Goal: Task Accomplishment & Management: Manage account settings

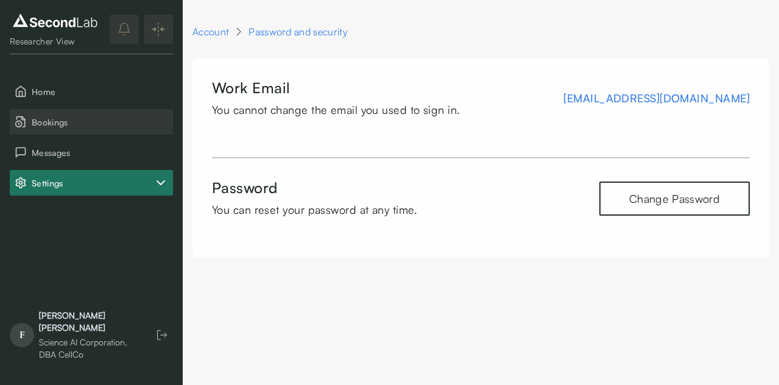
click at [107, 112] on button "Bookings" at bounding box center [91, 122] width 163 height 26
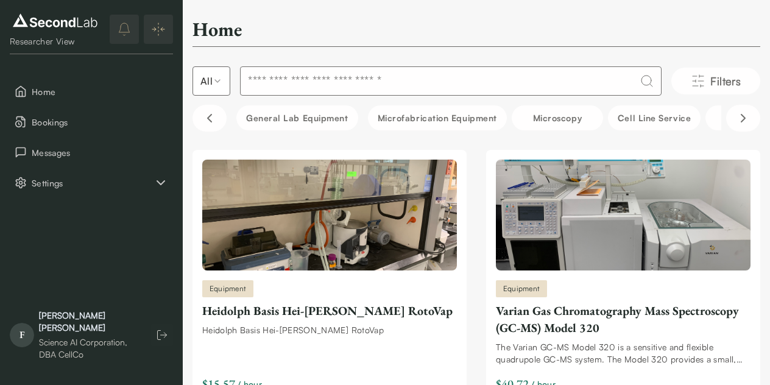
click at [375, 85] on input at bounding box center [450, 80] width 421 height 29
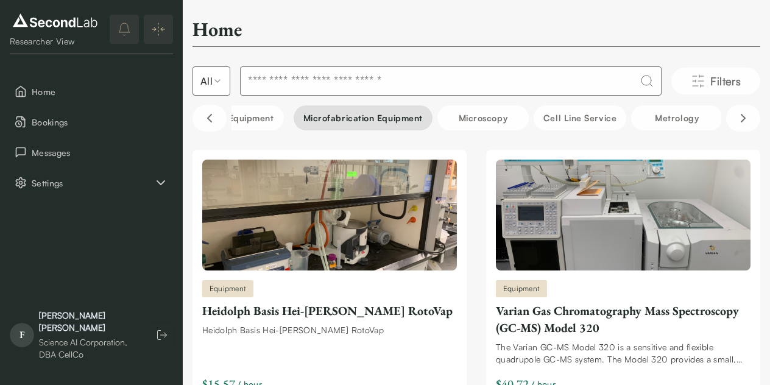
scroll to position [0, 92]
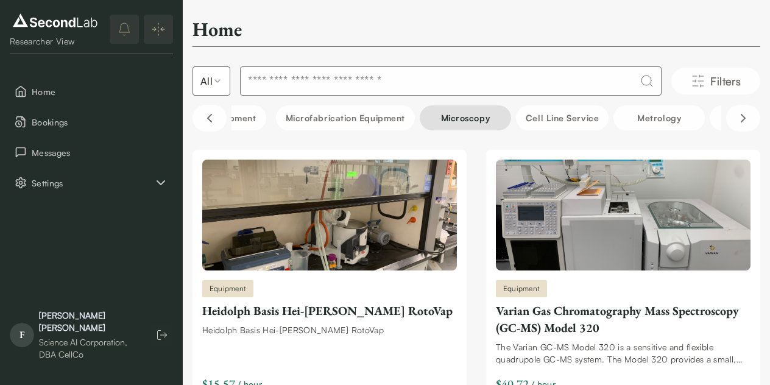
click at [453, 119] on button "Microscopy" at bounding box center [465, 117] width 91 height 25
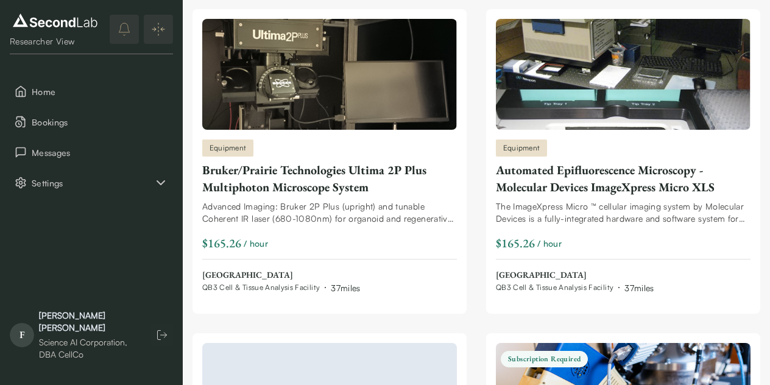
scroll to position [0, 0]
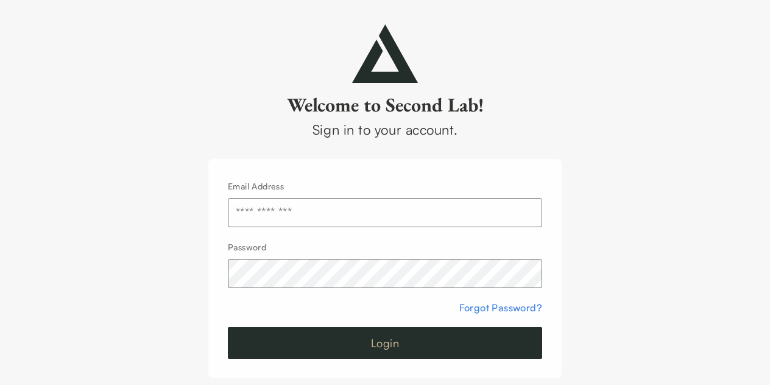
type input "**********"
click at [262, 329] on button "Login" at bounding box center [385, 343] width 314 height 32
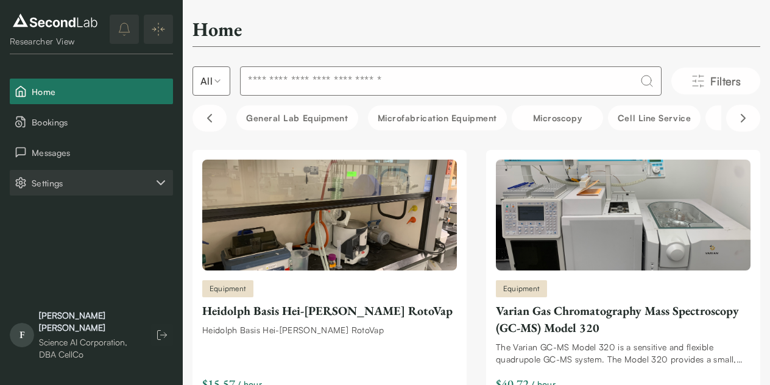
click at [78, 188] on span "Settings" at bounding box center [93, 183] width 122 height 13
click at [77, 206] on button "Company" at bounding box center [91, 213] width 163 height 26
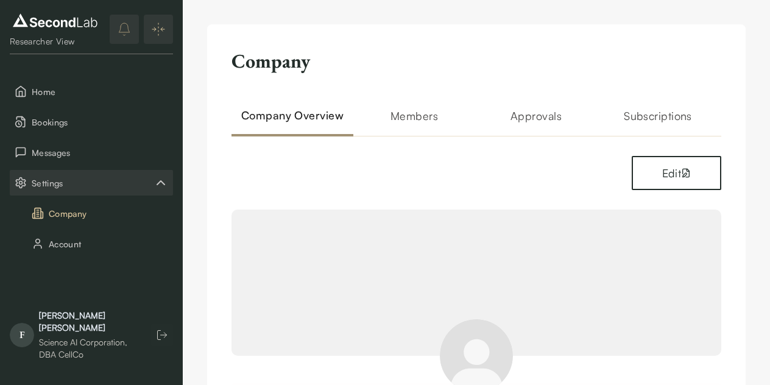
click at [539, 126] on h2 "Approvals" at bounding box center [536, 121] width 122 height 29
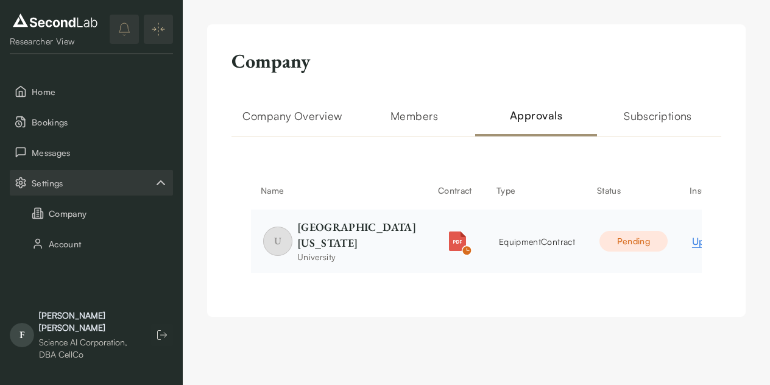
click at [692, 248] on label "Upload Insurance" at bounding box center [733, 241] width 82 height 15
click at [0, 0] on input "Upload Insurance" at bounding box center [0, 0] width 0 height 0
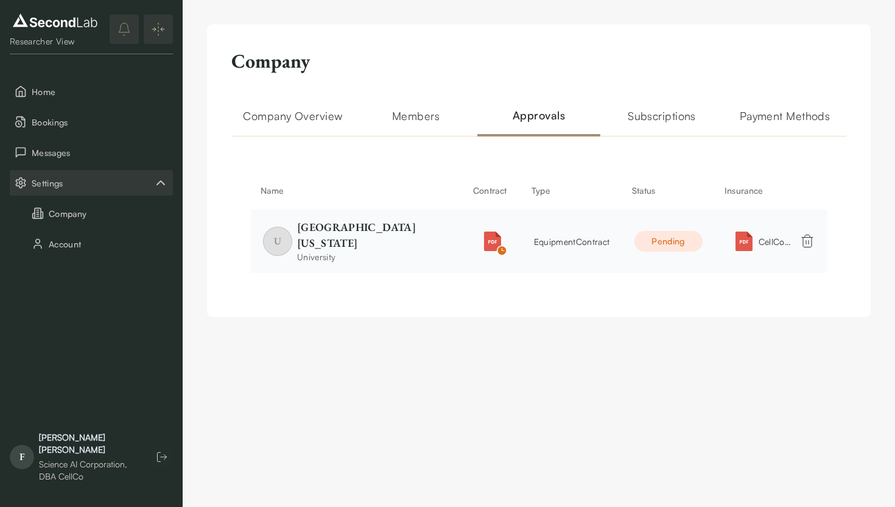
click at [645, 127] on h2 "Subscriptions" at bounding box center [662, 121] width 123 height 29
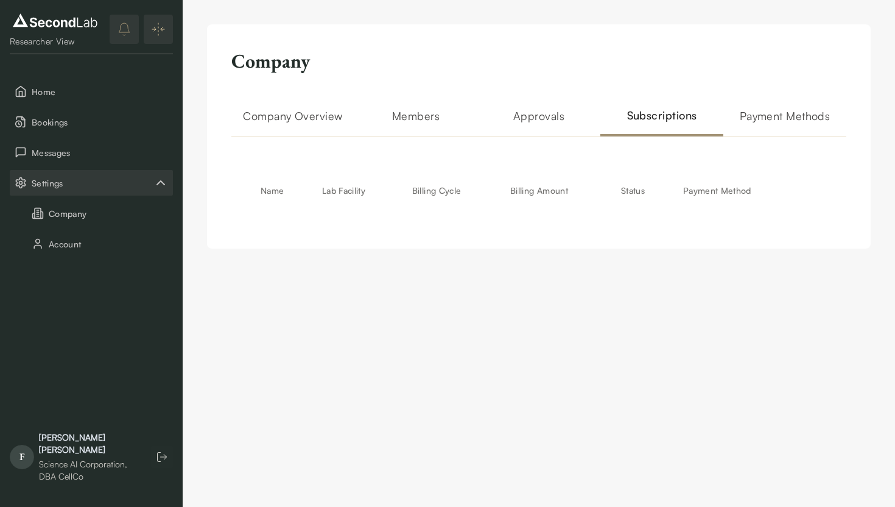
click at [563, 121] on h2 "Approvals" at bounding box center [538, 121] width 123 height 29
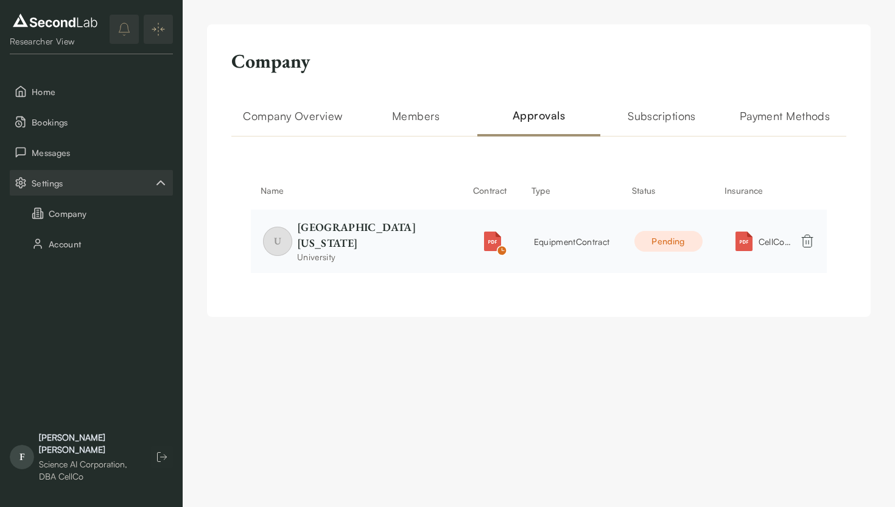
click at [534, 242] on span "equipment Contract" at bounding box center [572, 241] width 76 height 10
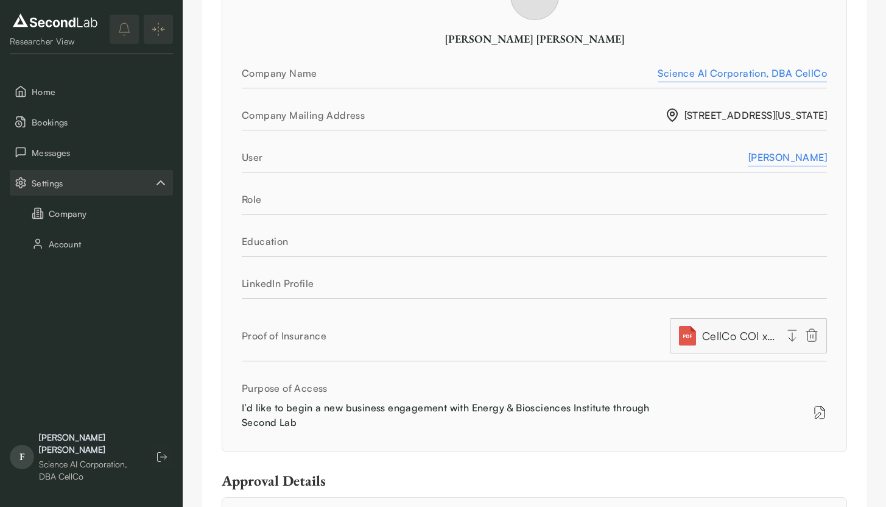
scroll to position [490, 0]
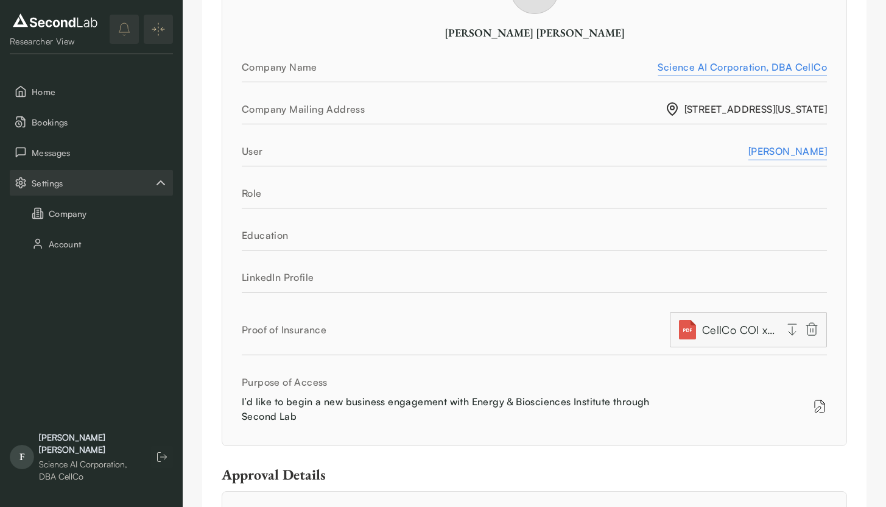
click at [604, 186] on div "Role" at bounding box center [534, 193] width 585 height 15
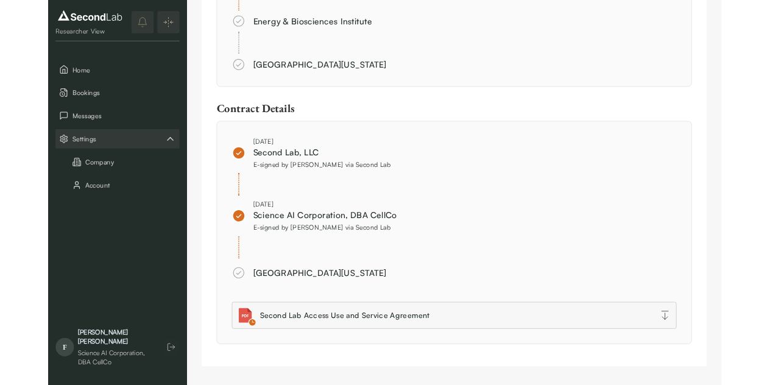
scroll to position [1065, 0]
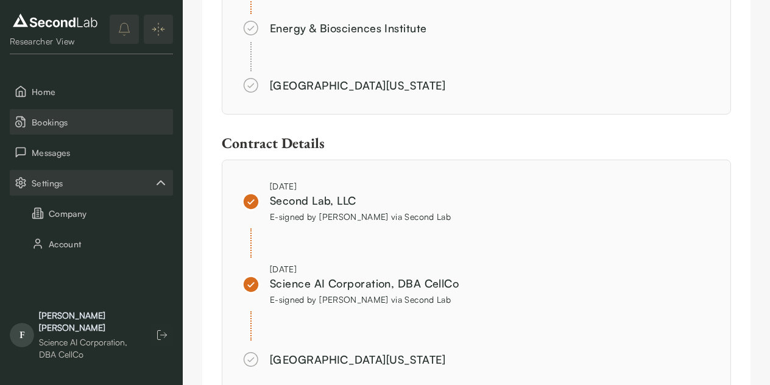
click at [63, 117] on span "Bookings" at bounding box center [100, 122] width 136 height 13
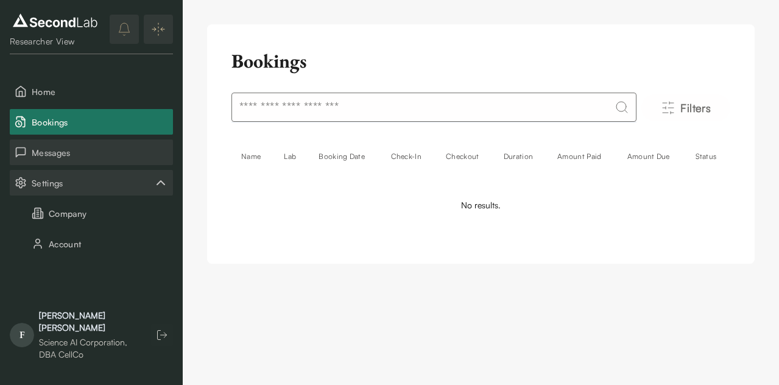
click at [54, 150] on span "Messages" at bounding box center [100, 152] width 136 height 13
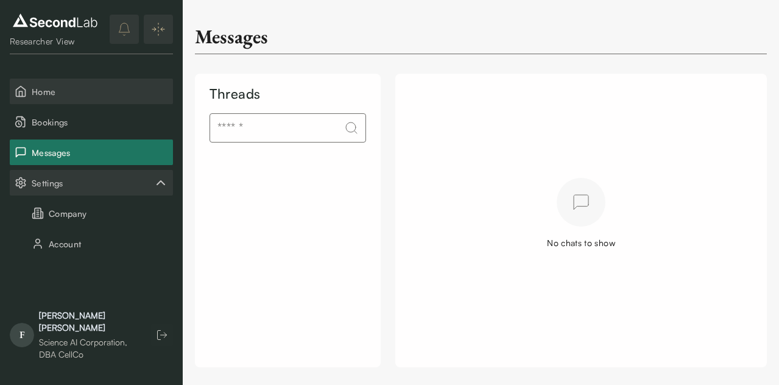
click at [61, 102] on button "Home" at bounding box center [91, 92] width 163 height 26
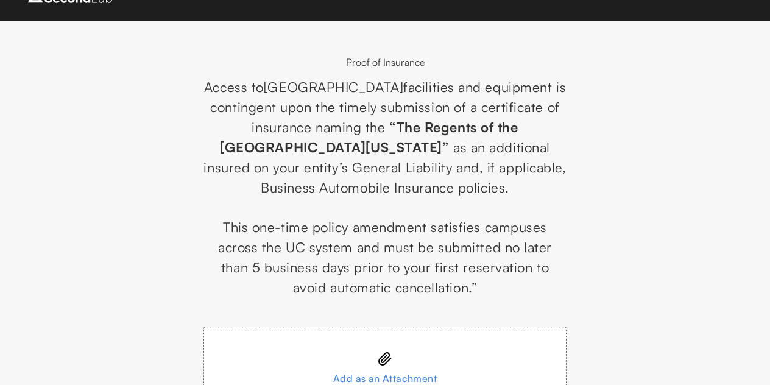
scroll to position [139, 0]
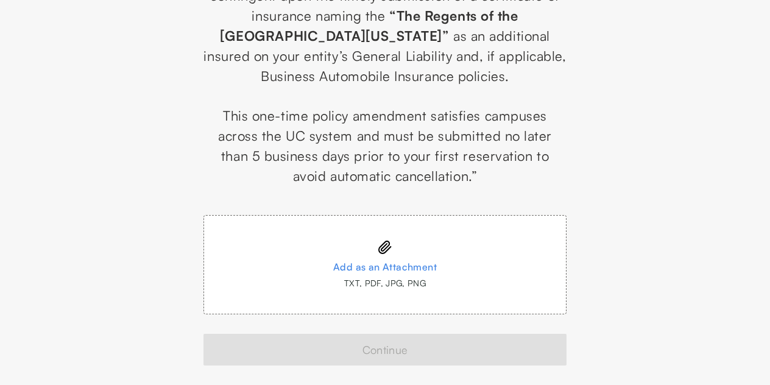
click at [343, 270] on div "Add as an Attachment" at bounding box center [384, 266] width 313 height 19
click at [0, 0] on input "Add as an Attachment TXT, PDF, JPG, PNG" at bounding box center [0, 0] width 0 height 0
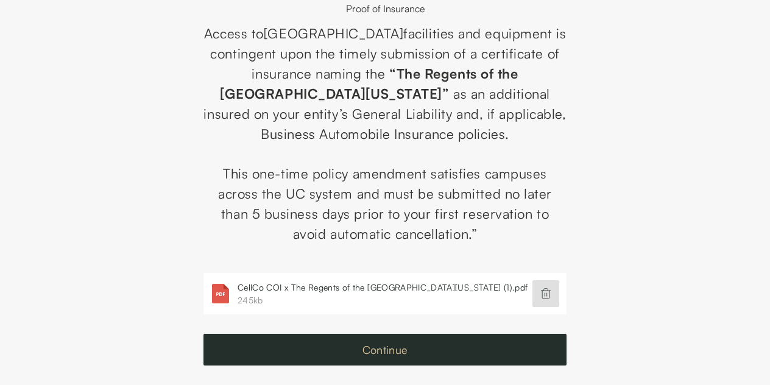
click at [436, 358] on button "Continue" at bounding box center [384, 350] width 363 height 32
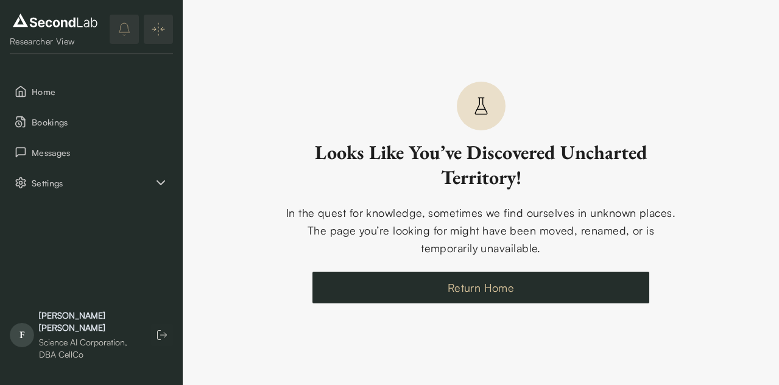
click at [428, 277] on link "Return Home" at bounding box center [480, 288] width 337 height 32
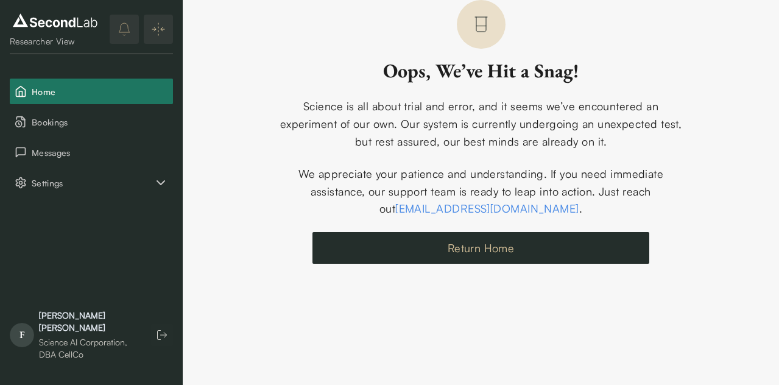
click at [467, 245] on button "Return Home" at bounding box center [480, 248] width 337 height 32
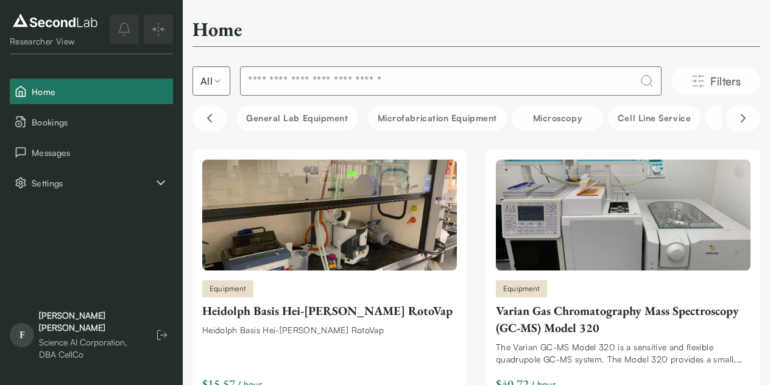
click at [93, 331] on div "Francisco Salazar" at bounding box center [89, 321] width 100 height 24
click at [91, 331] on div "Francisco Salazar" at bounding box center [89, 321] width 100 height 24
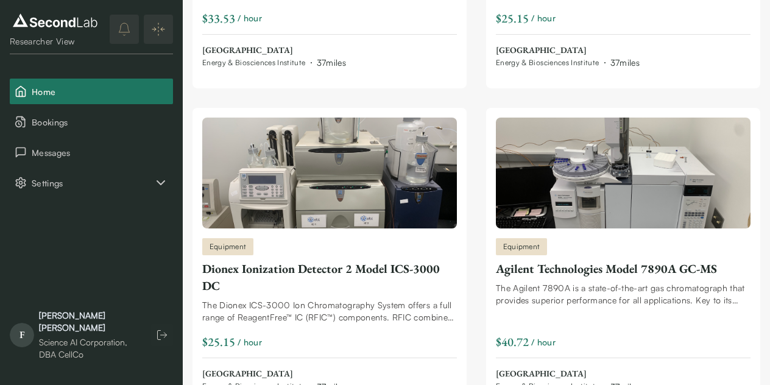
scroll to position [1720, 0]
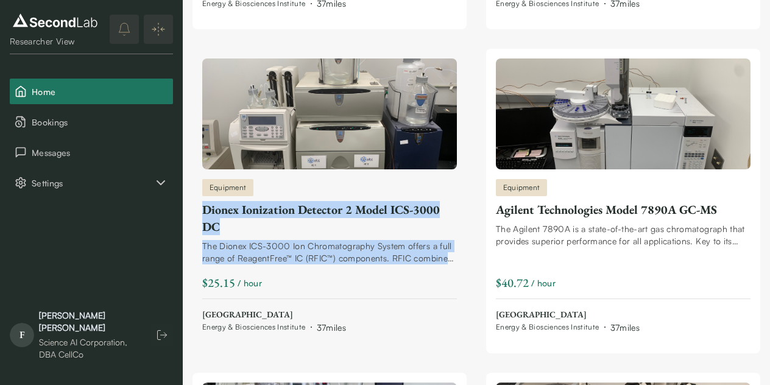
drag, startPoint x: 200, startPoint y: 190, endPoint x: 449, endPoint y: 243, distance: 254.7
click at [449, 243] on div "Equipment Dionex Ionization Detector 2 Model ICS-3000 DC The Dionex ICS-3000 Io…" at bounding box center [329, 201] width 274 height 305
click at [261, 213] on div "Dionex Ionization Detector 2 Model ICS-3000 DC" at bounding box center [329, 218] width 255 height 34
